Goal: Check status: Check status

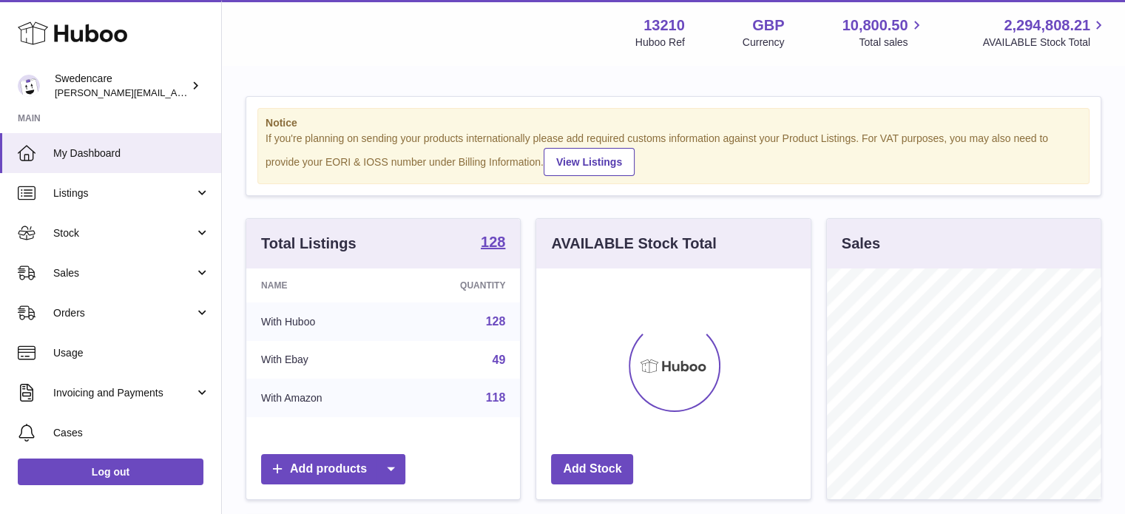
scroll to position [231, 275]
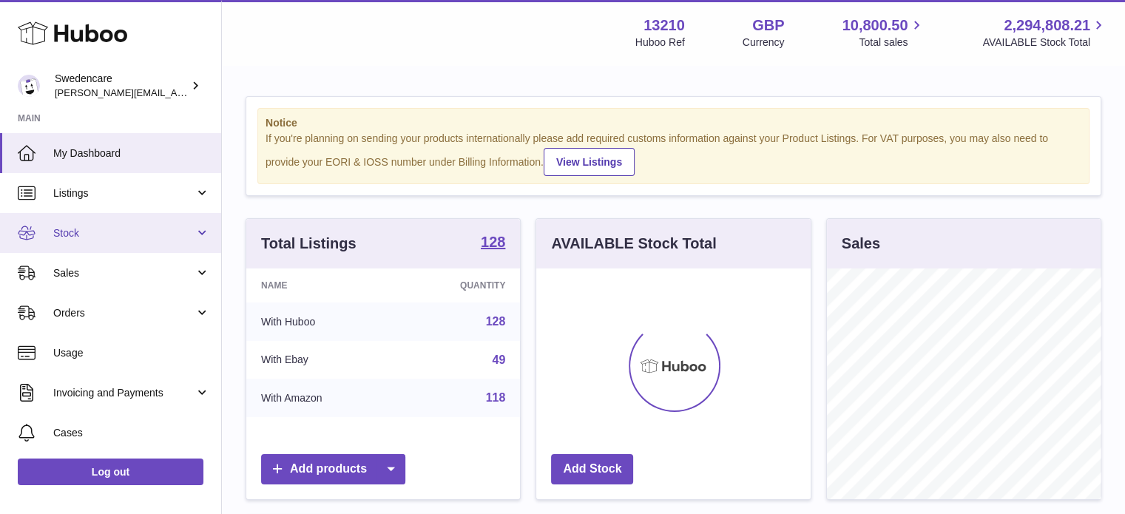
click at [153, 236] on span "Stock" at bounding box center [123, 233] width 141 height 14
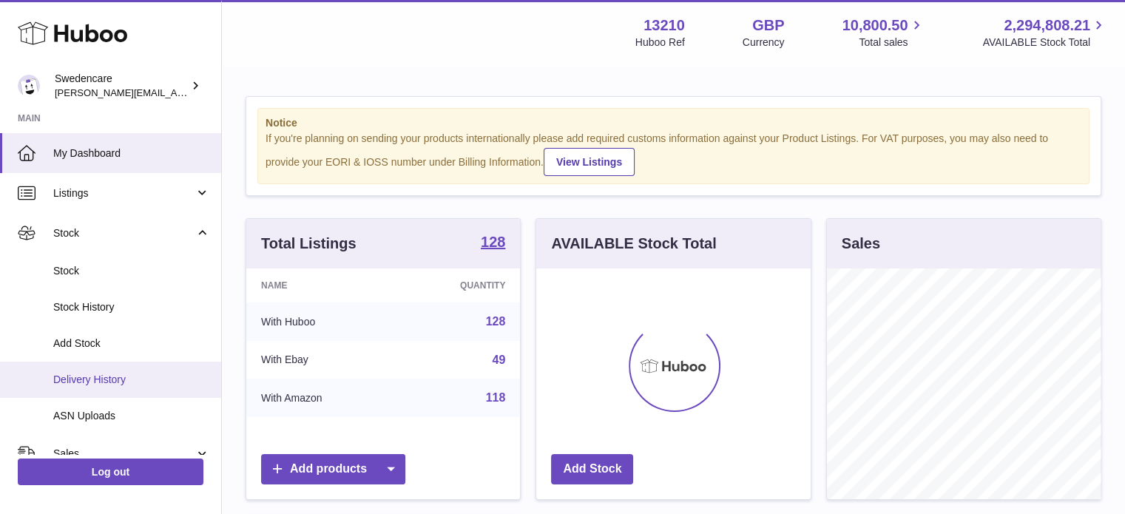
click at [119, 374] on span "Delivery History" at bounding box center [131, 380] width 157 height 14
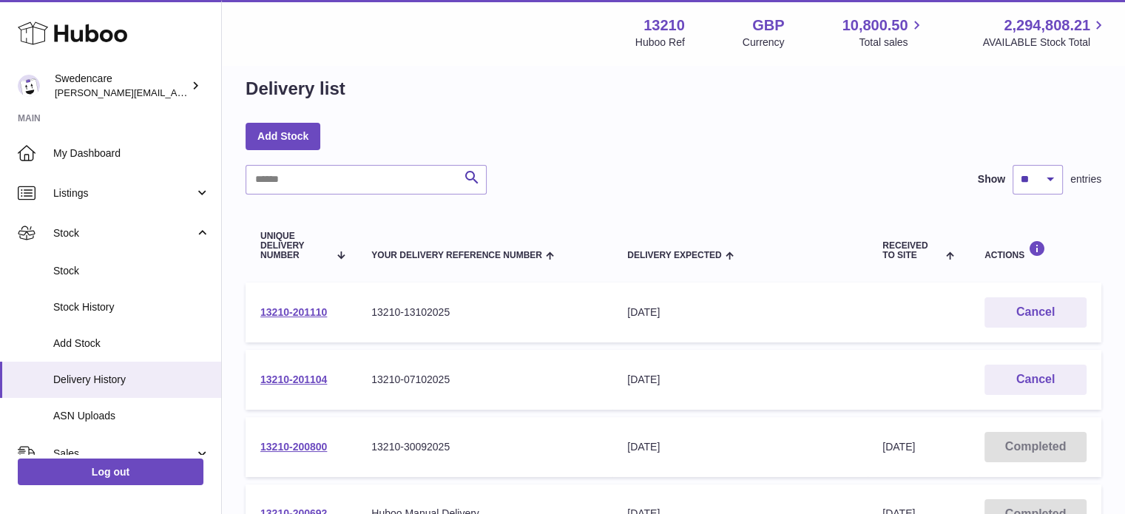
scroll to position [24, 0]
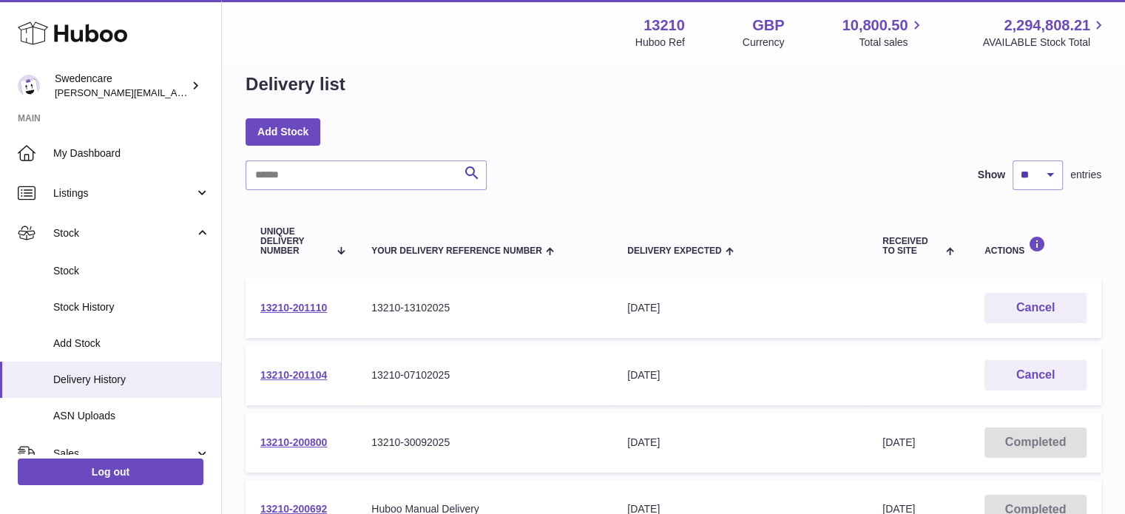
click at [293, 365] on td "13210-201104" at bounding box center [301, 376] width 111 height 60
click at [293, 371] on link "13210-201104" at bounding box center [293, 375] width 67 height 12
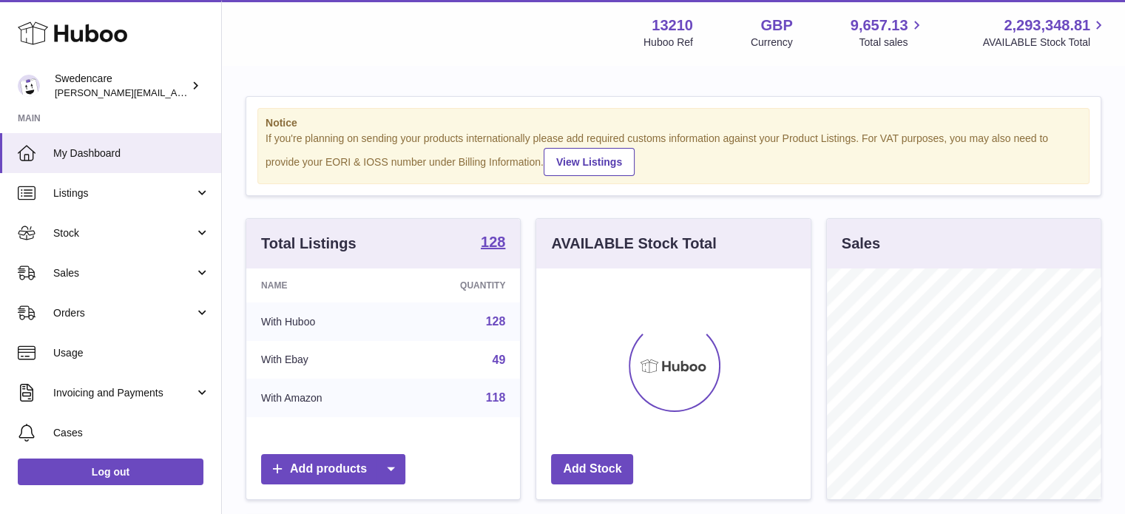
scroll to position [231, 275]
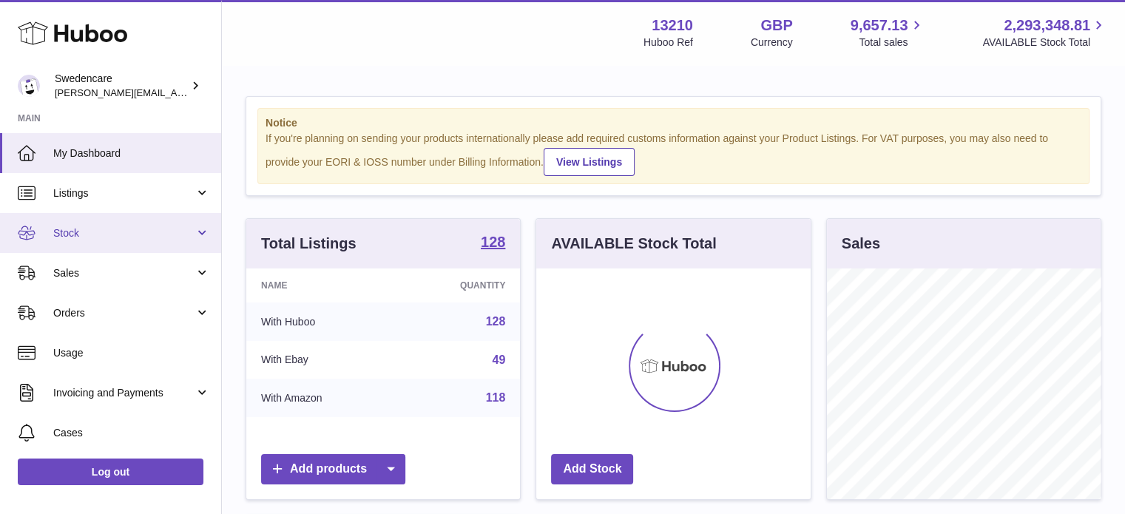
click at [167, 242] on link "Stock" at bounding box center [110, 233] width 221 height 40
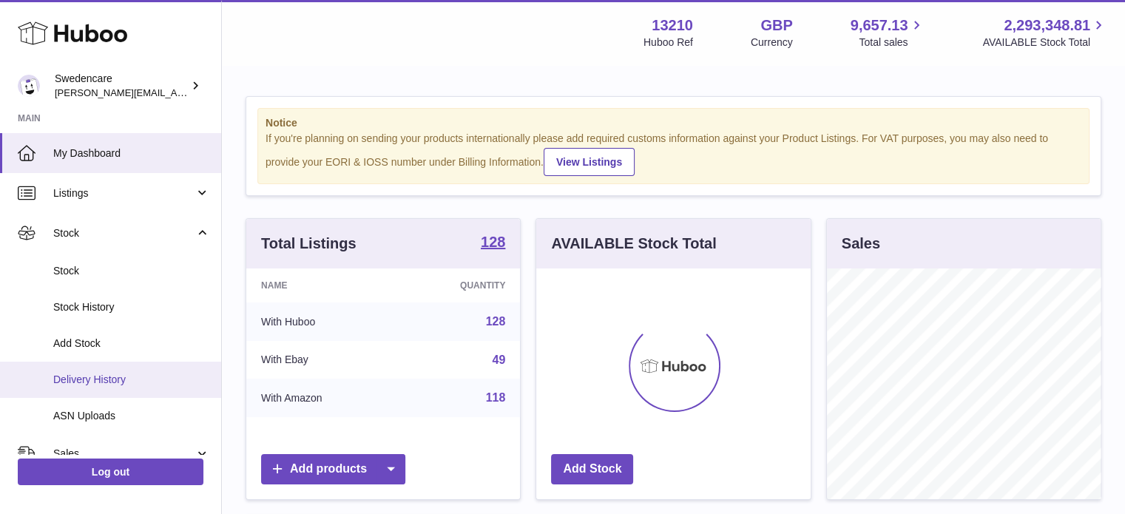
click at [129, 375] on span "Delivery History" at bounding box center [131, 380] width 157 height 14
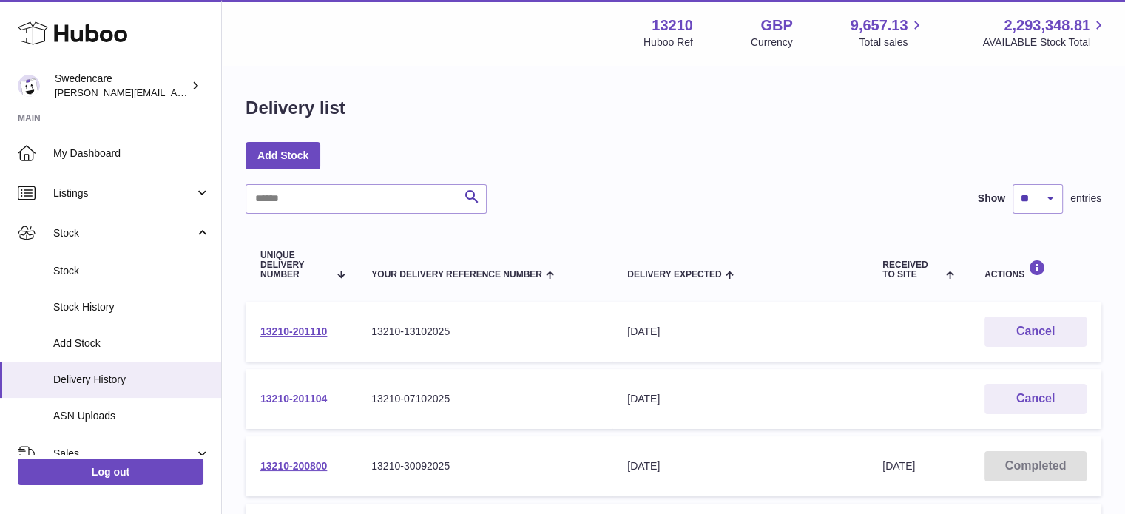
click at [309, 400] on link "13210-201104" at bounding box center [293, 399] width 67 height 12
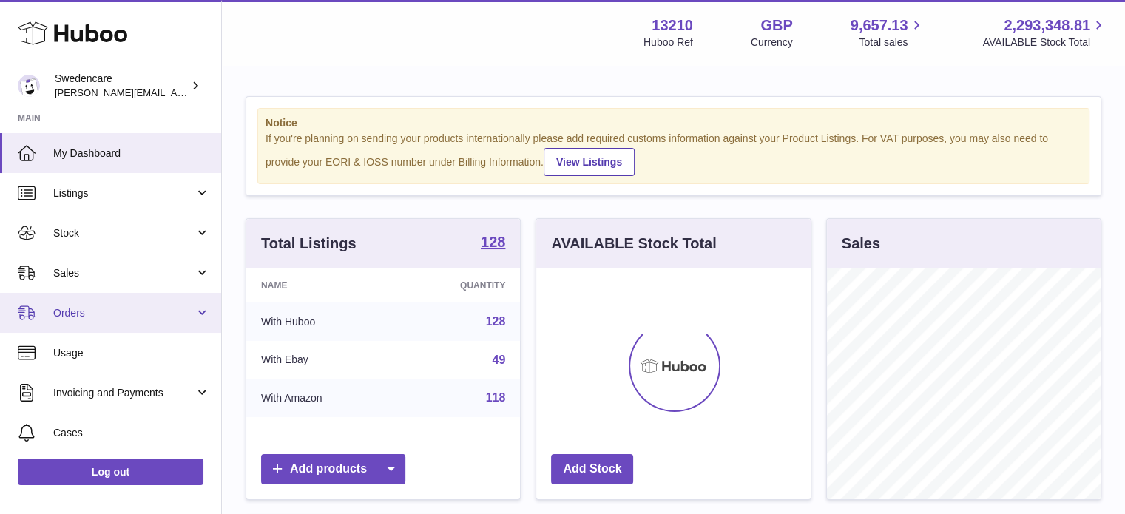
scroll to position [231, 275]
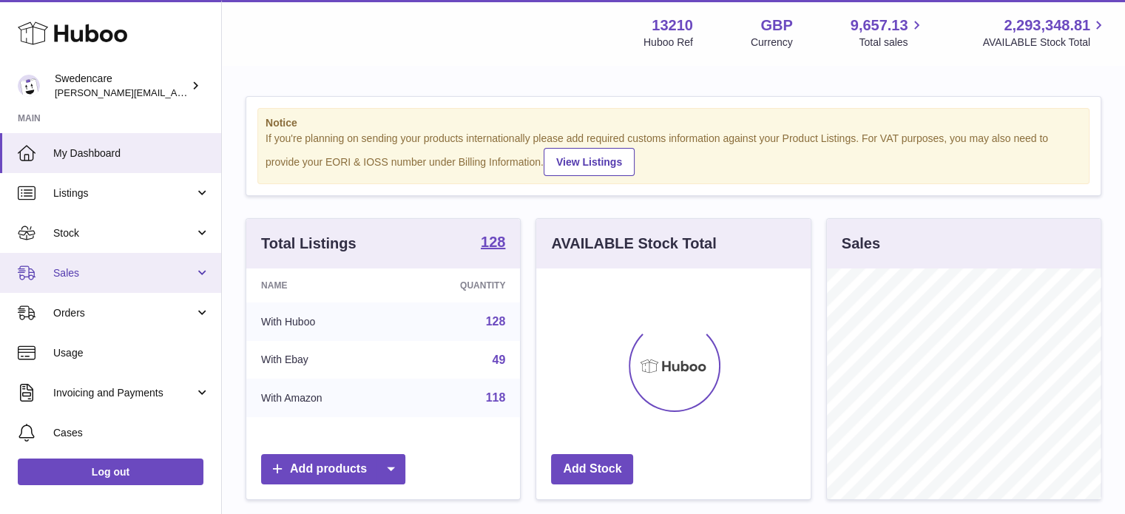
click at [128, 283] on link "Sales" at bounding box center [110, 273] width 221 height 40
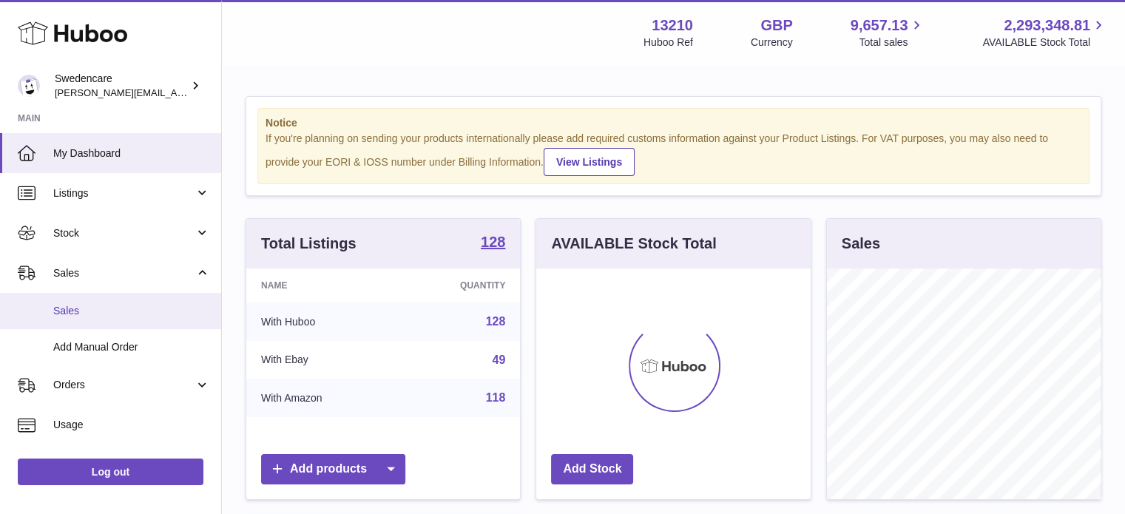
click at [110, 313] on span "Sales" at bounding box center [131, 311] width 157 height 14
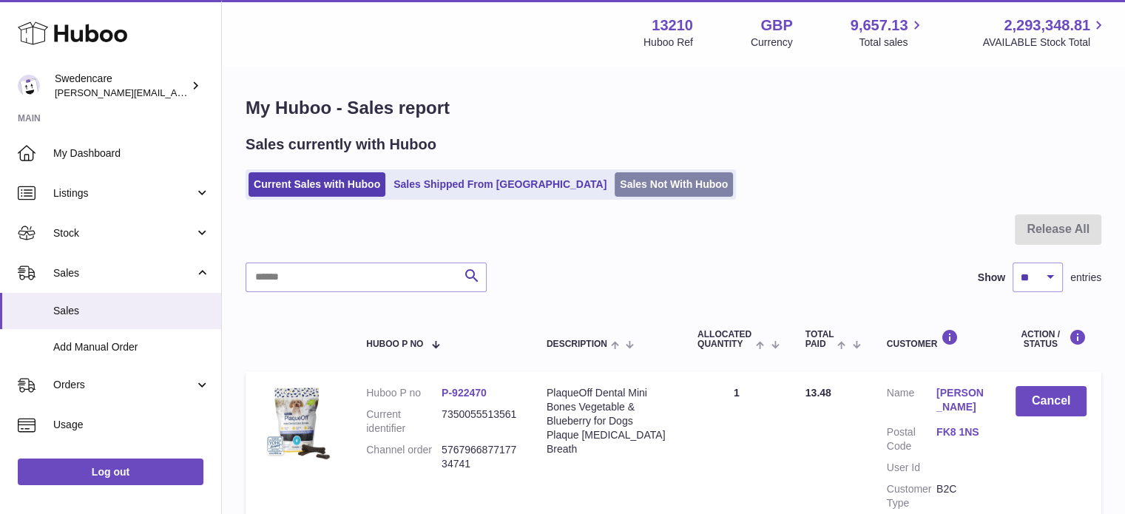
click at [615, 183] on link "Sales Not With Huboo" at bounding box center [674, 184] width 118 height 24
